Goal: Task Accomplishment & Management: Manage account settings

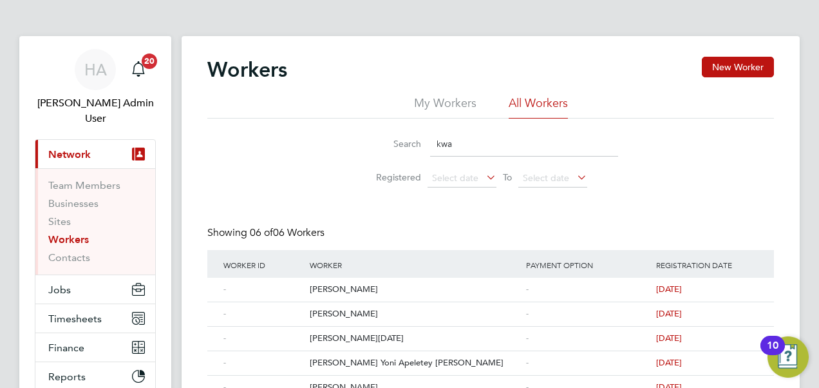
drag, startPoint x: 493, startPoint y: 135, endPoint x: 401, endPoint y: 144, distance: 93.1
click at [401, 144] on div "Search kwa" at bounding box center [490, 143] width 255 height 25
click at [61, 215] on link "Sites" at bounding box center [59, 221] width 23 height 12
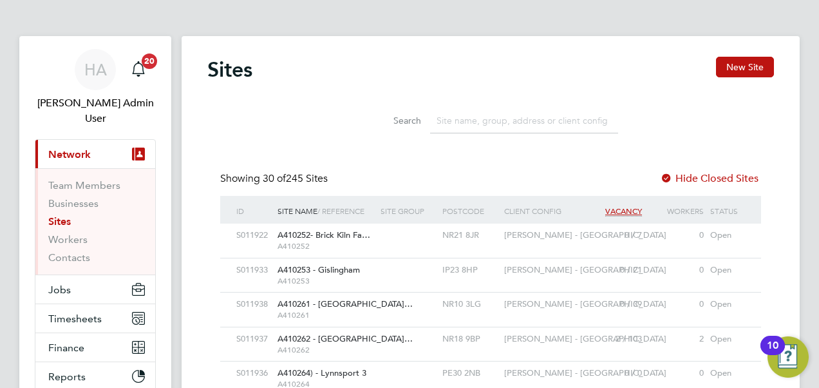
click at [462, 124] on input at bounding box center [524, 120] width 188 height 25
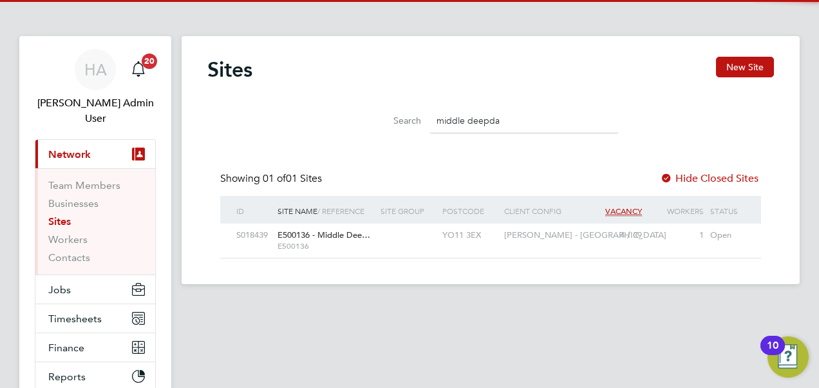
type input "middle deepda"
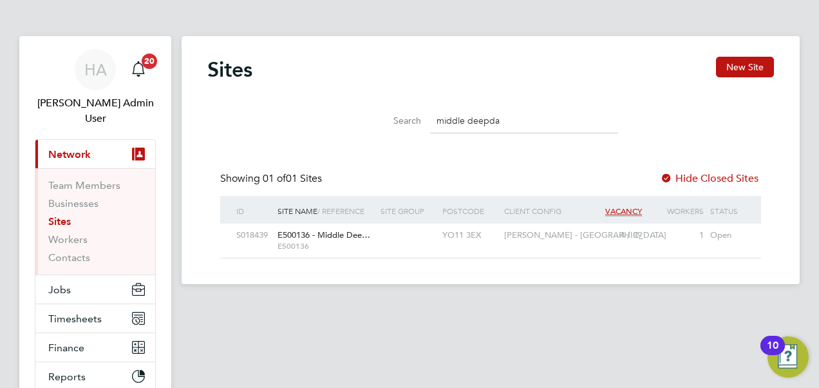
click at [347, 236] on span "E500136 - Middle Dee…" at bounding box center [324, 234] width 93 height 11
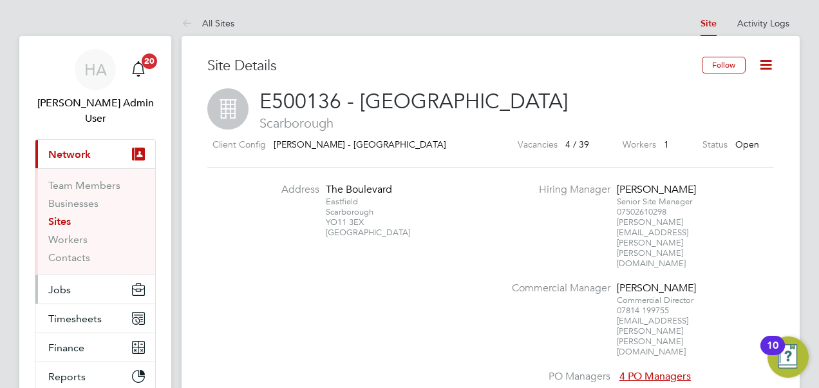
click at [68, 283] on span "Jobs" at bounding box center [59, 289] width 23 height 12
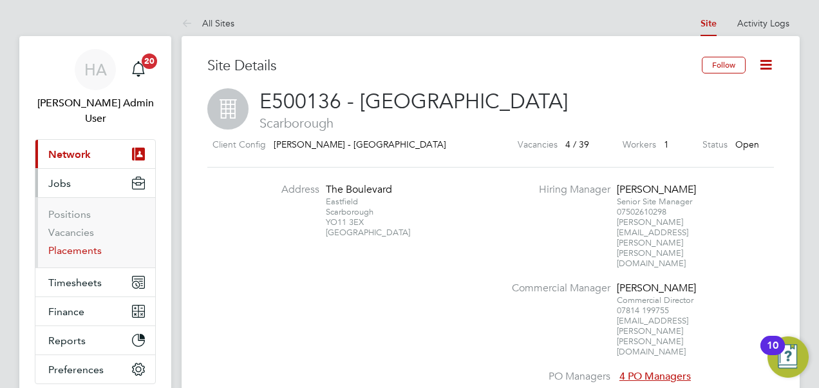
click at [72, 244] on link "Placements" at bounding box center [74, 250] width 53 height 12
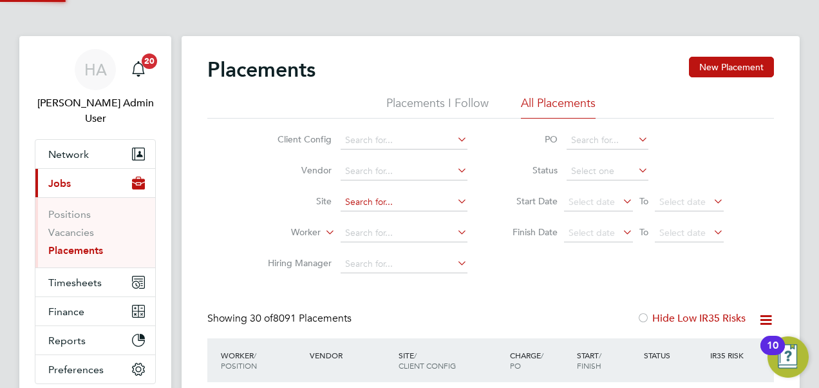
click at [378, 209] on input at bounding box center [404, 202] width 127 height 18
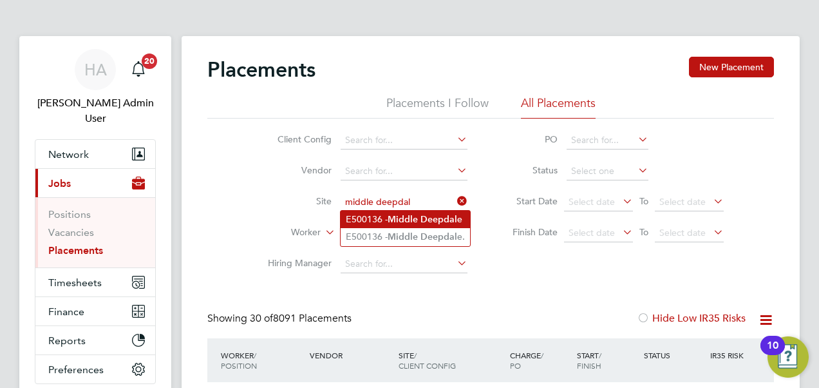
click at [363, 214] on li "E500136 - Middle Deepdal e" at bounding box center [405, 219] width 129 height 17
type input "E500136 - Middle Deepdale"
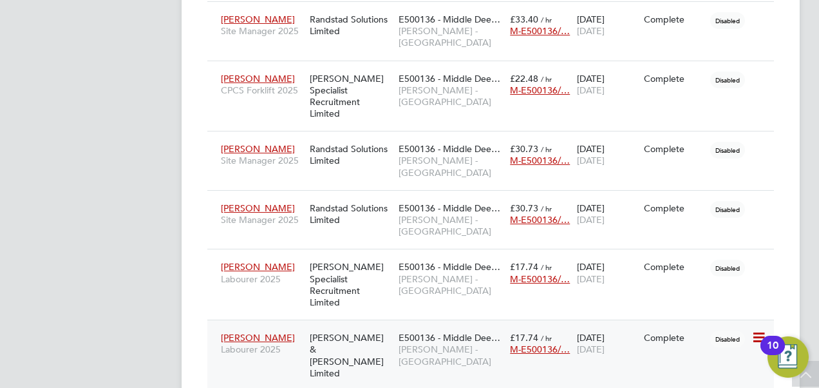
click at [245, 332] on span "David Worth" at bounding box center [258, 338] width 74 height 12
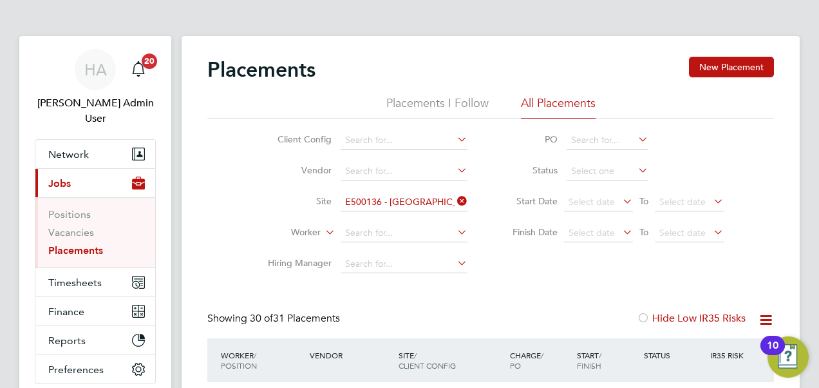
click at [455, 197] on icon at bounding box center [455, 201] width 0 height 18
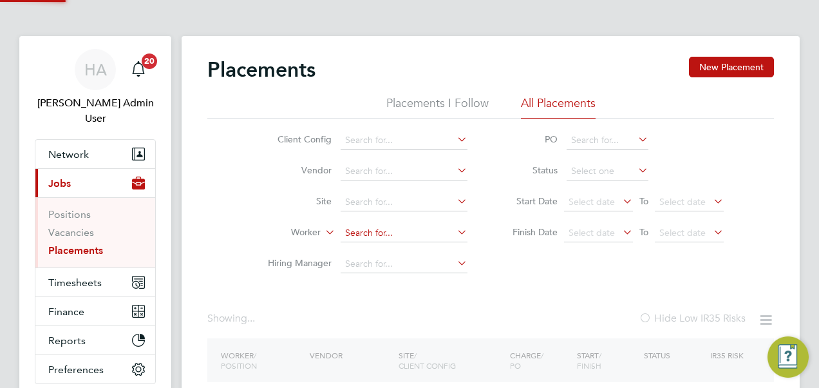
click at [359, 230] on input at bounding box center [404, 233] width 127 height 18
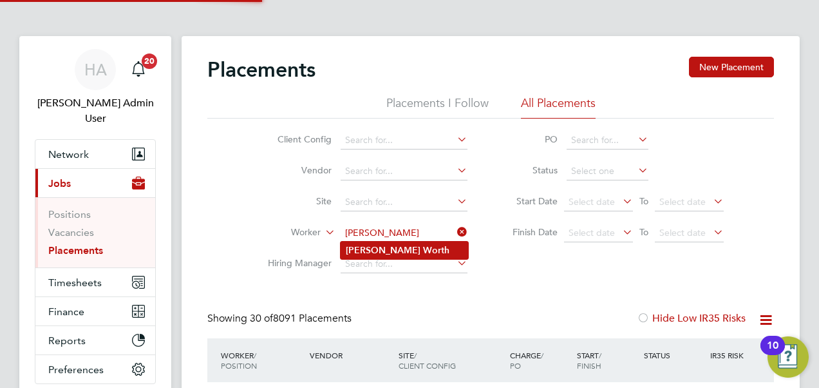
click at [367, 249] on b "David" at bounding box center [383, 250] width 75 height 11
type input "David Worth"
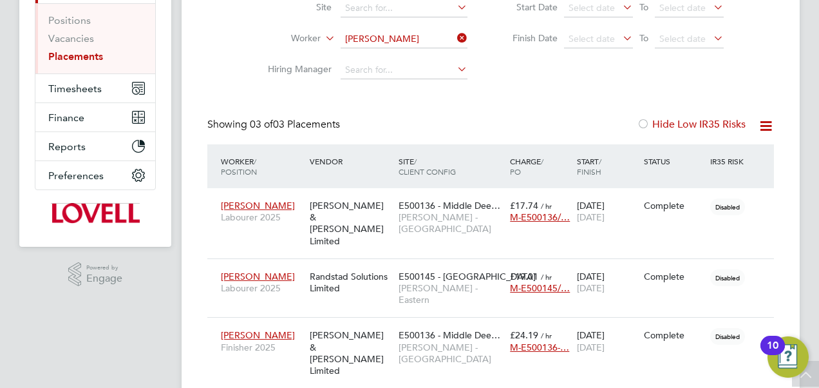
click at [455, 35] on icon at bounding box center [455, 38] width 0 height 18
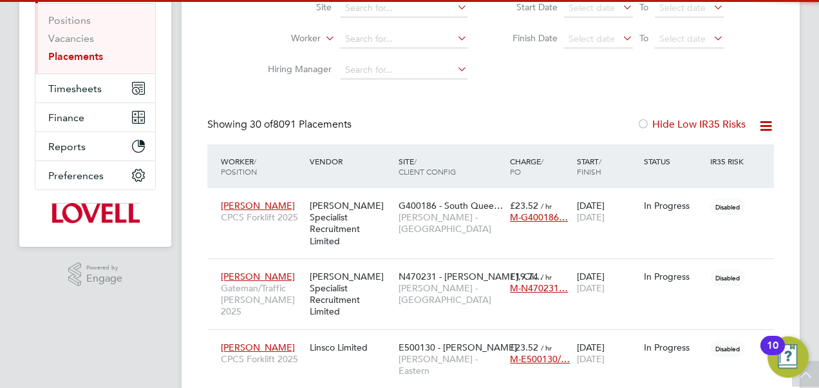
scroll to position [6, 6]
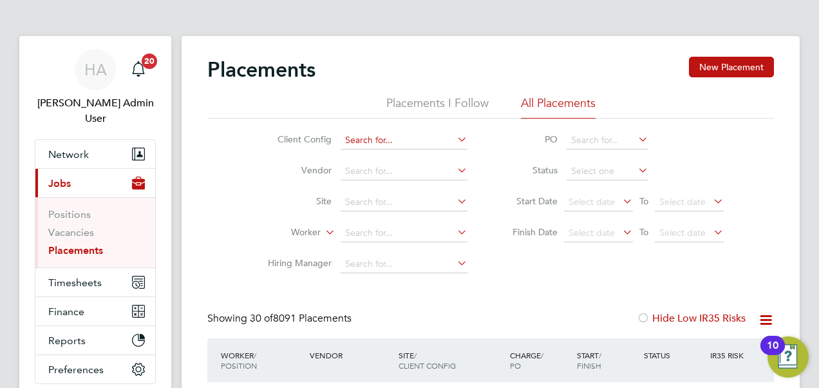
click at [401, 142] on input at bounding box center [404, 140] width 127 height 18
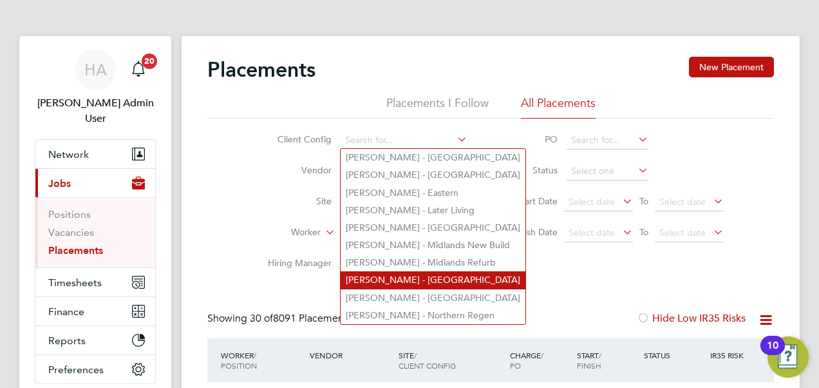
click at [396, 284] on li "Lovell - North East" at bounding box center [433, 279] width 185 height 17
type input "Lovell - North East"
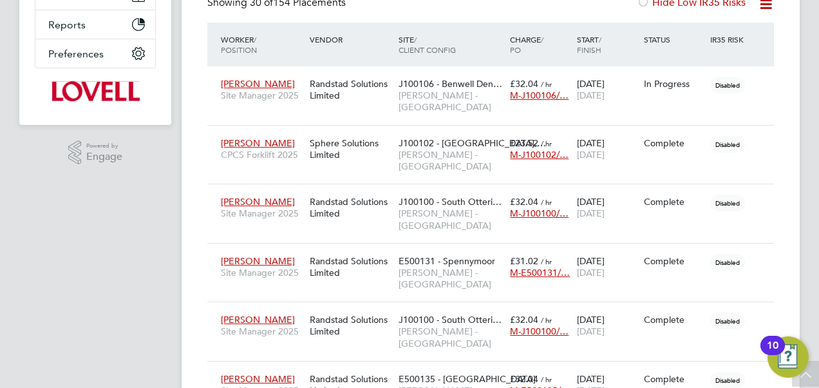
click at [768, 0] on icon at bounding box center [766, 4] width 16 height 16
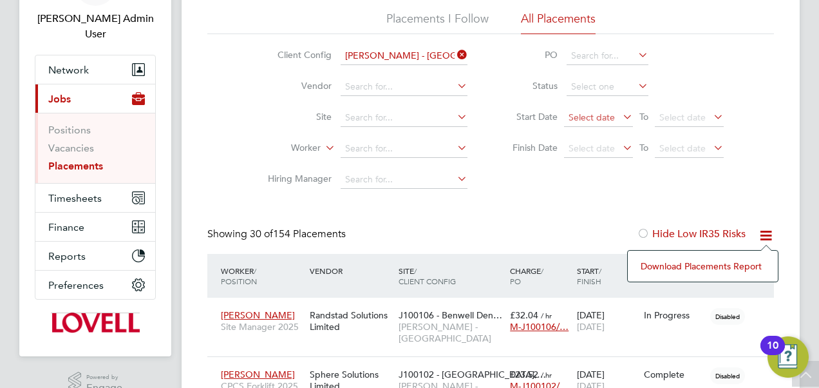
click at [579, 115] on span "Select date" at bounding box center [592, 117] width 46 height 12
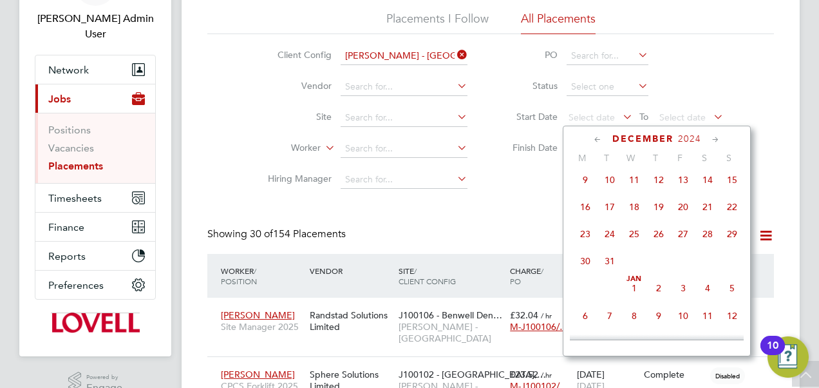
click at [585, 266] on span "30" at bounding box center [585, 261] width 24 height 24
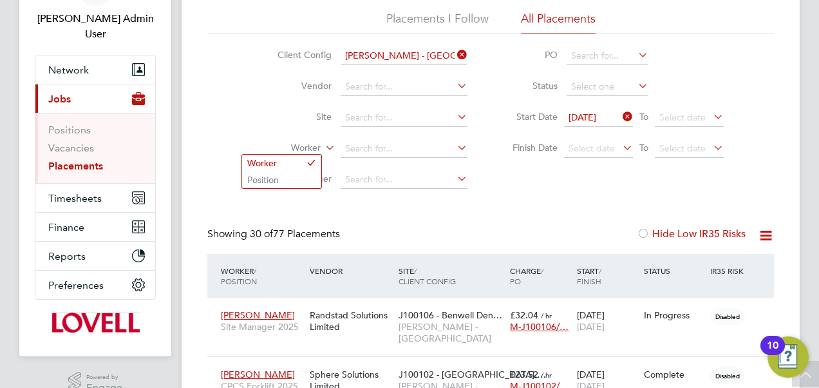
click at [323, 147] on icon at bounding box center [323, 145] width 0 height 12
click at [296, 175] on li "Position" at bounding box center [281, 179] width 79 height 17
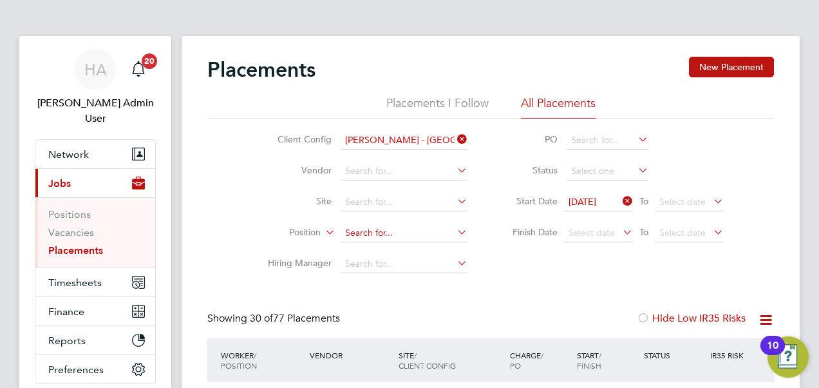
click at [353, 231] on input at bounding box center [404, 233] width 127 height 18
type input "t"
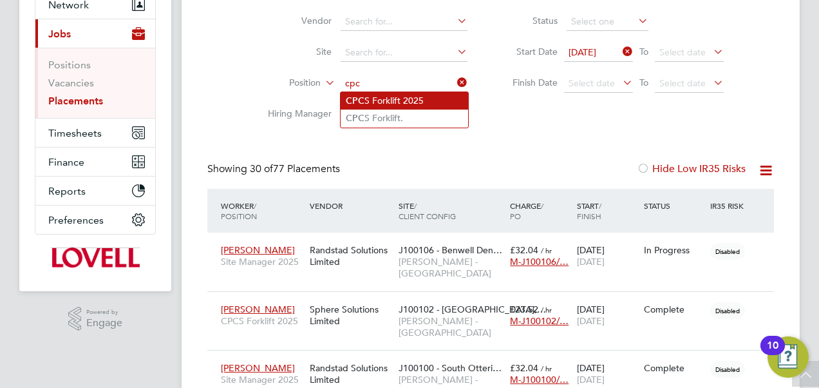
click at [409, 93] on li "CPC S Forklift 2025" at bounding box center [405, 100] width 128 height 17
type input "CPCS Forklift 2025"
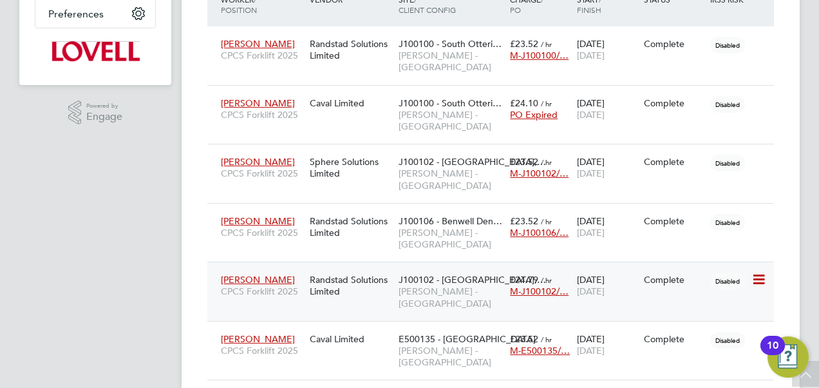
scroll to position [354, 0]
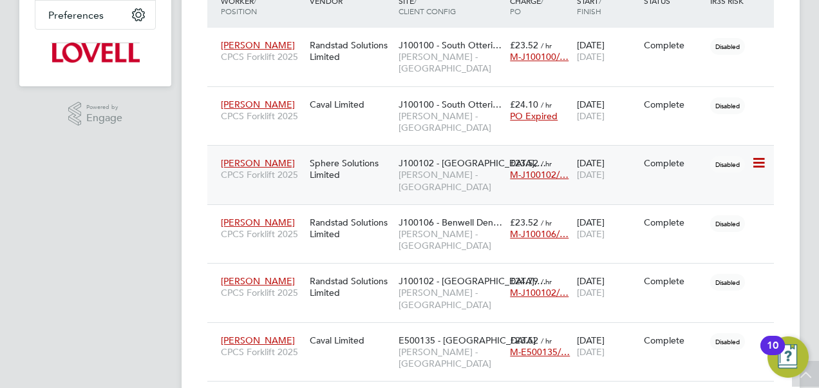
click at [450, 157] on span "J100102 - Northgate,…" at bounding box center [473, 163] width 148 height 12
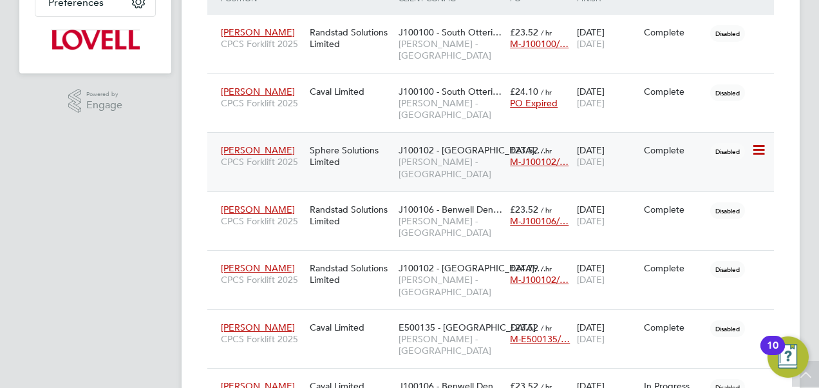
scroll to position [366, 0]
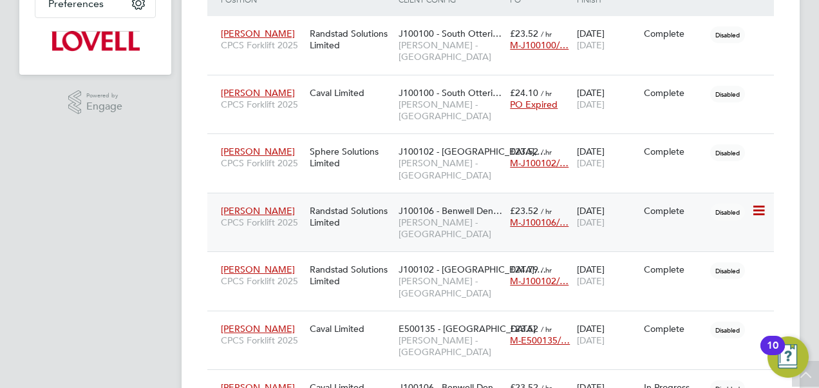
click at [256, 205] on span "Christopher Histon" at bounding box center [258, 211] width 74 height 12
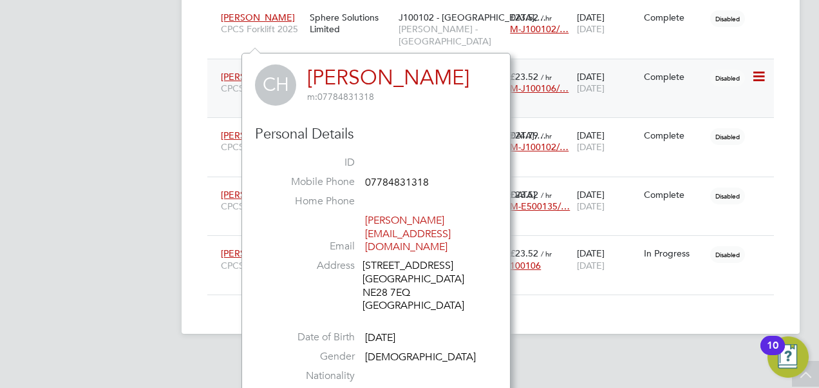
scroll to position [504, 0]
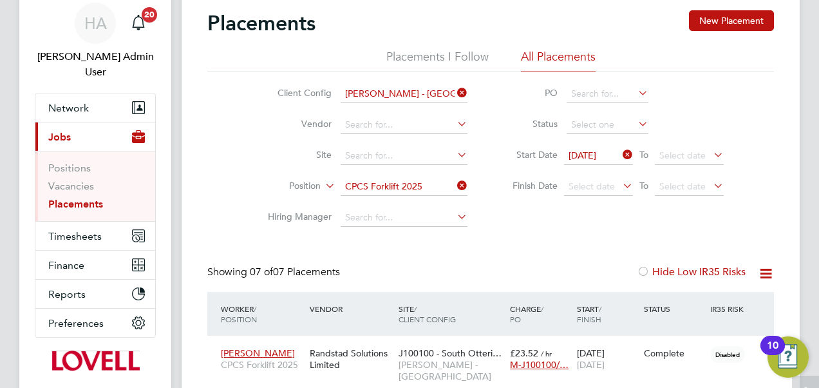
scroll to position [0, 0]
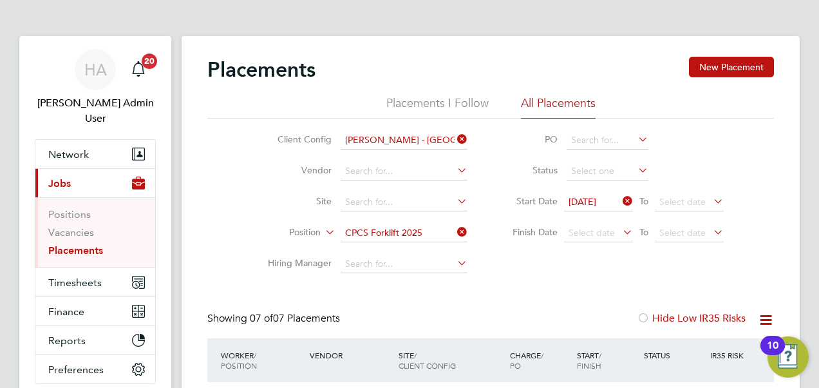
click at [455, 236] on icon at bounding box center [455, 232] width 0 height 18
click at [323, 235] on icon at bounding box center [323, 229] width 0 height 12
click at [287, 253] on li "Worker" at bounding box center [281, 247] width 79 height 17
click at [394, 238] on input at bounding box center [404, 233] width 127 height 18
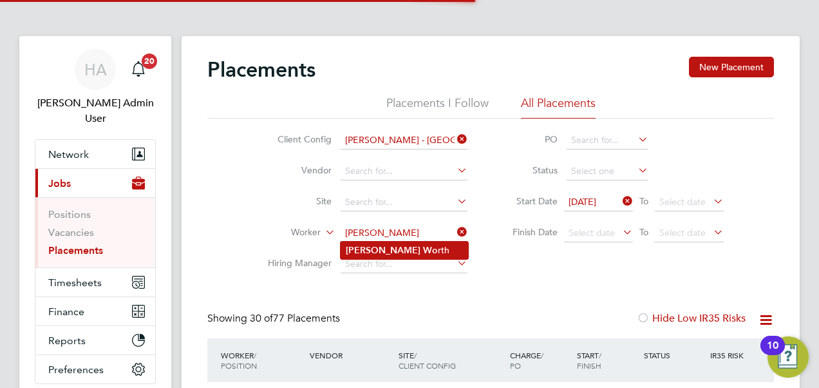
click at [423, 255] on b "Wo" at bounding box center [430, 250] width 15 height 11
type input "David Worth"
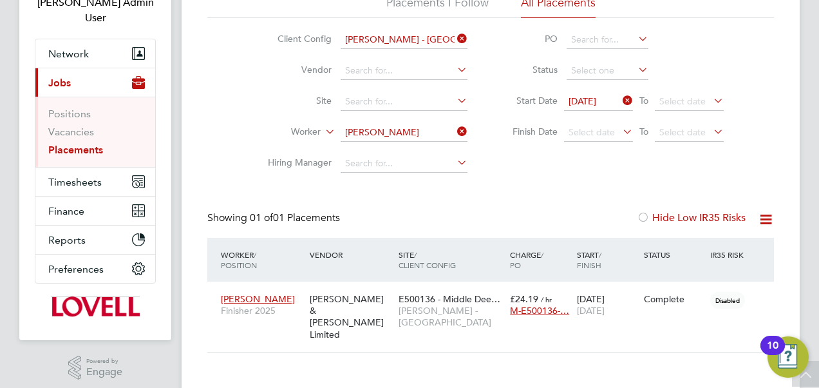
click at [455, 39] on icon at bounding box center [455, 39] width 0 height 18
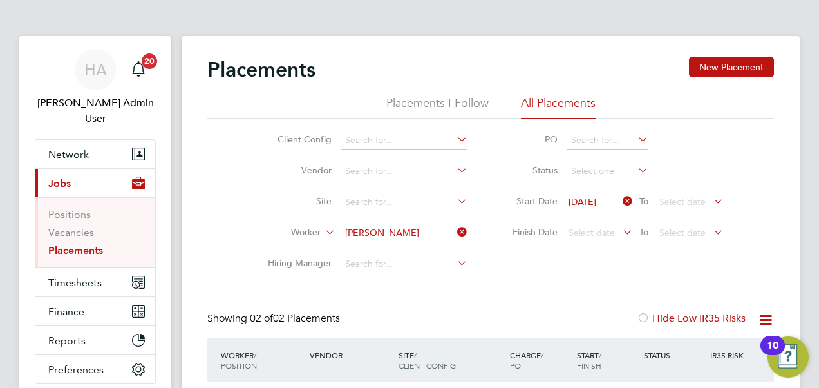
click at [455, 234] on icon at bounding box center [455, 232] width 0 height 18
click at [361, 206] on input at bounding box center [404, 202] width 127 height 18
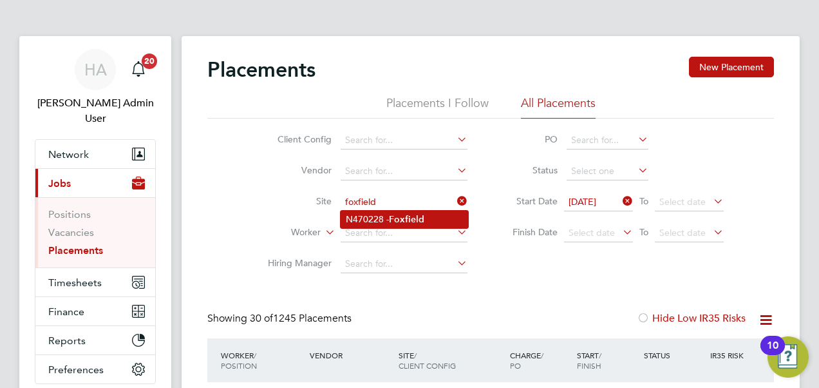
click at [363, 222] on li "N470228 - Foxfield" at bounding box center [405, 219] width 128 height 17
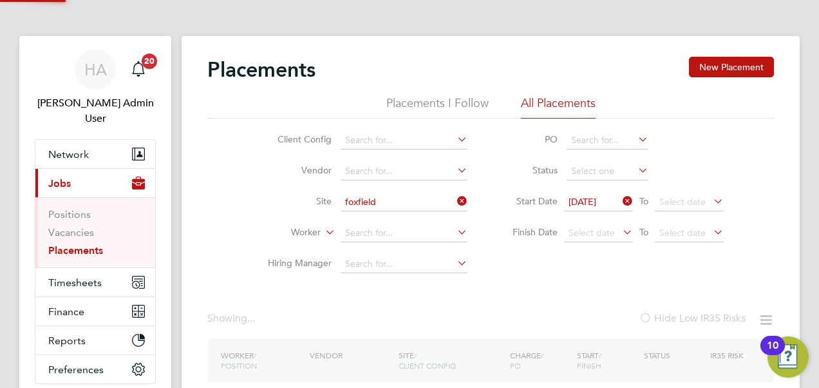
type input "N470228 - [GEOGRAPHIC_DATA]"
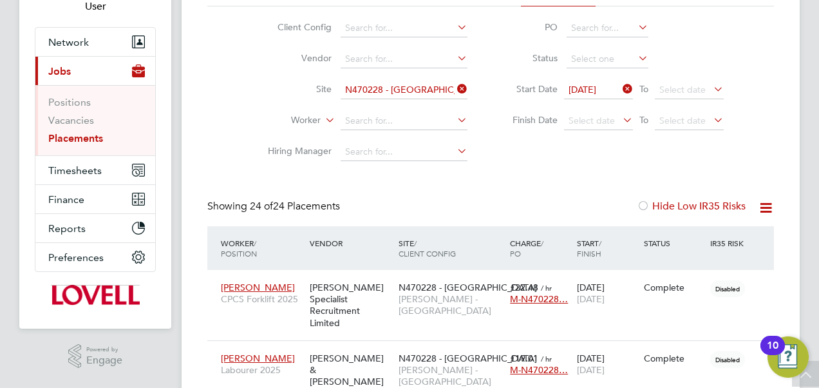
click at [620, 89] on icon at bounding box center [620, 89] width 0 height 18
click at [609, 54] on input at bounding box center [608, 59] width 82 height 18
click at [594, 129] on li "In Progress" at bounding box center [608, 127] width 82 height 17
type input "In Progress"
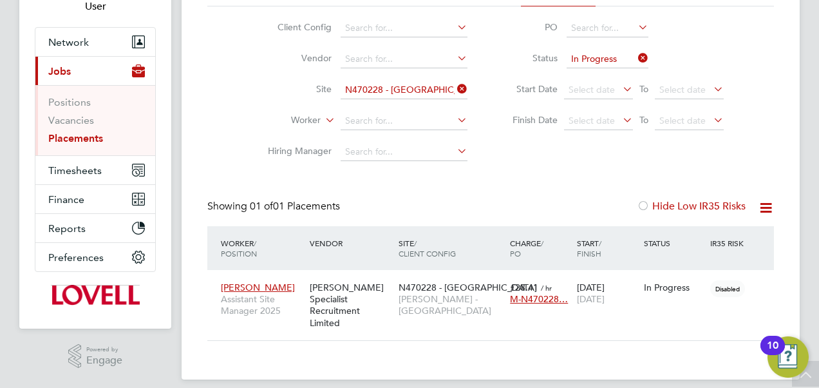
click at [636, 54] on icon at bounding box center [636, 58] width 0 height 18
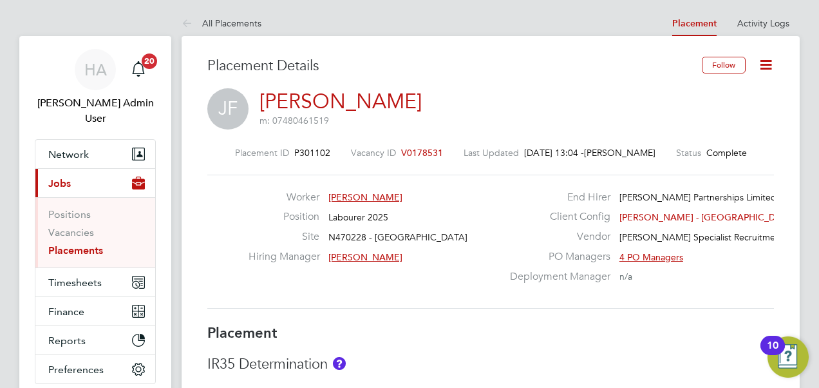
click at [764, 64] on icon at bounding box center [766, 65] width 16 height 16
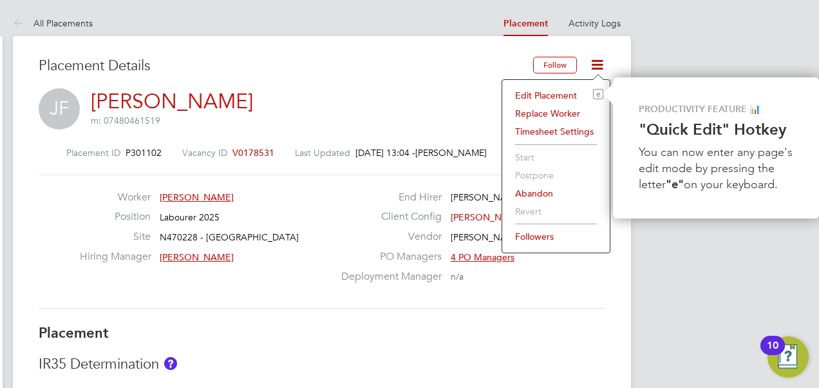
click at [544, 97] on li "Edit Placement e" at bounding box center [556, 95] width 95 height 18
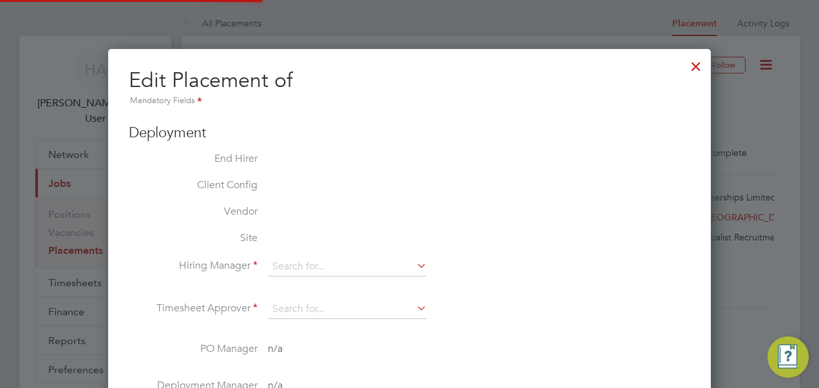
type input "[PERSON_NAME]"
type input "[DATE]"
type input "08:00"
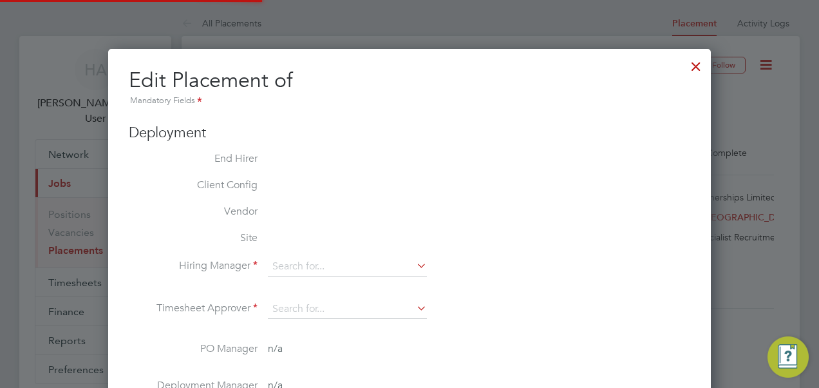
type input "18:00"
type input "30639219"
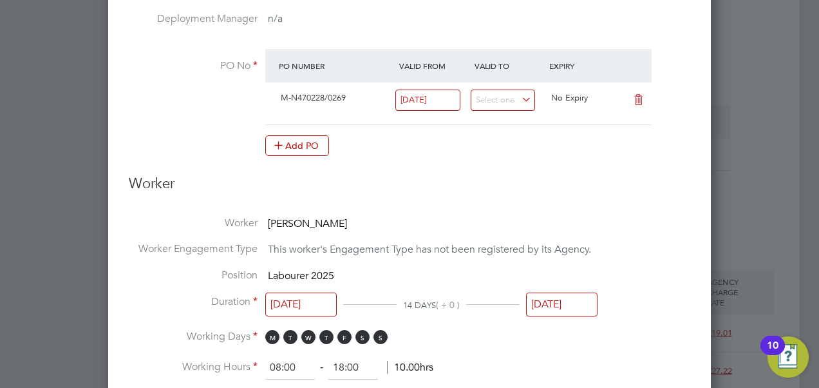
click at [564, 292] on input "[DATE]" at bounding box center [562, 304] width 72 height 24
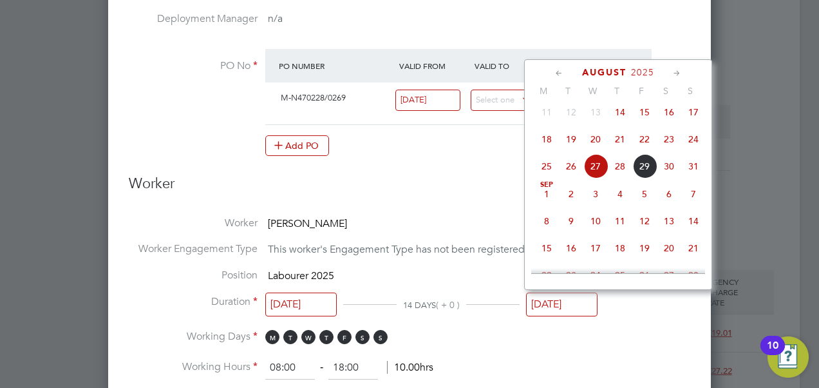
click at [645, 201] on span "5" at bounding box center [645, 194] width 24 height 24
type input "[DATE]"
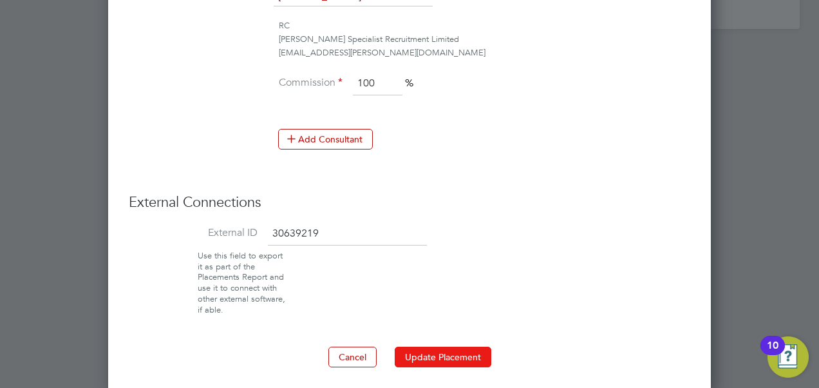
click at [426, 347] on button "Update Placement" at bounding box center [443, 357] width 97 height 21
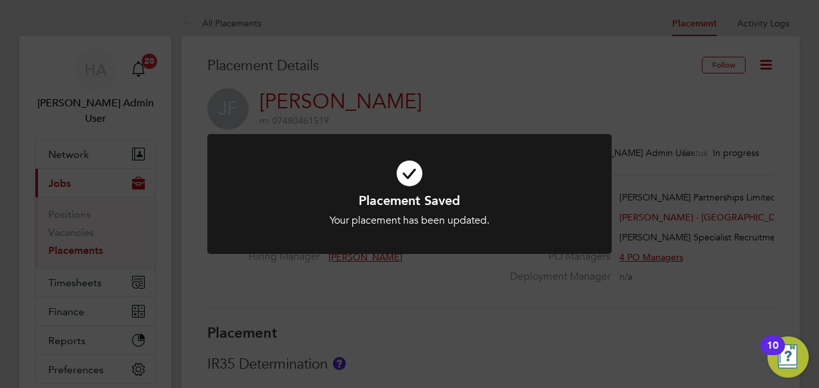
click at [566, 51] on div "Placement Saved Your placement has been updated. Cancel Okay" at bounding box center [409, 194] width 819 height 388
